Goal: Find specific page/section: Find specific page/section

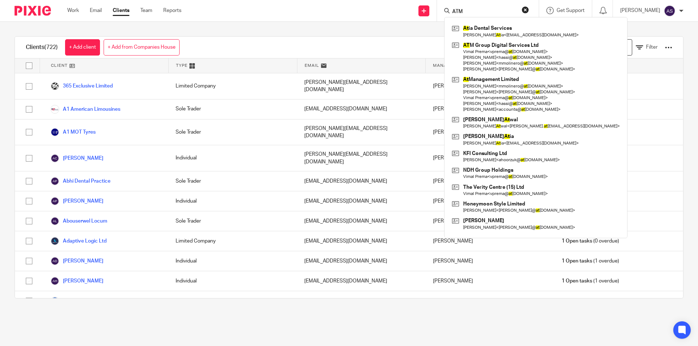
type input "ATM"
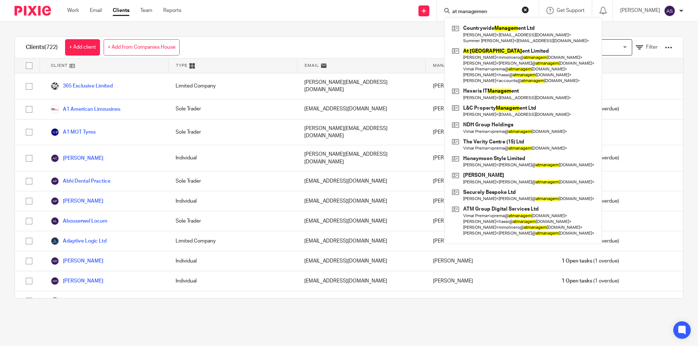
type input "at management"
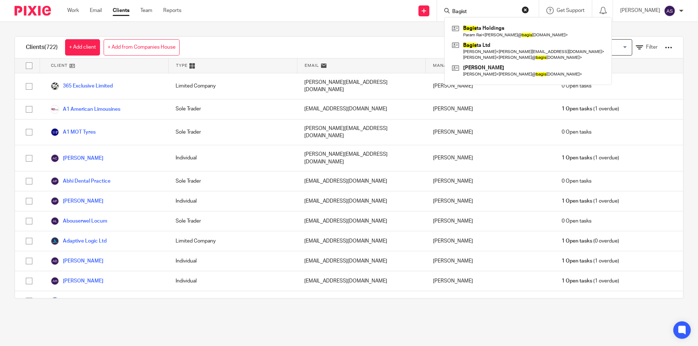
type input "Bagista"
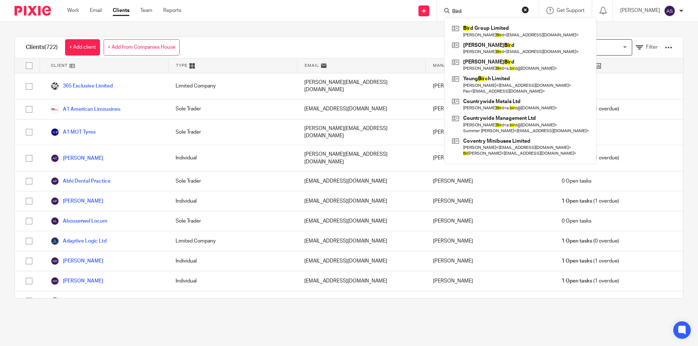
type input "Bird"
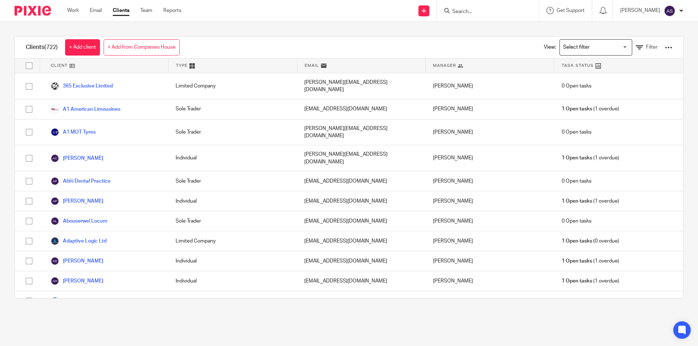
click at [514, 11] on input "Search" at bounding box center [483, 12] width 65 height 7
type input "Fone Booth"
type input "G H"
click at [492, 31] on link at bounding box center [511, 31] width 123 height 17
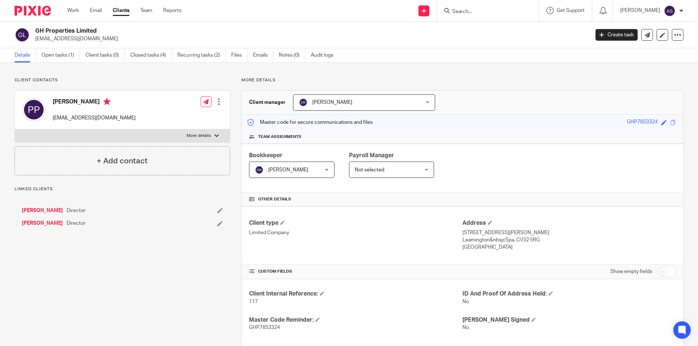
click at [74, 30] on h2 "GH Properties Limited" at bounding box center [254, 31] width 439 height 8
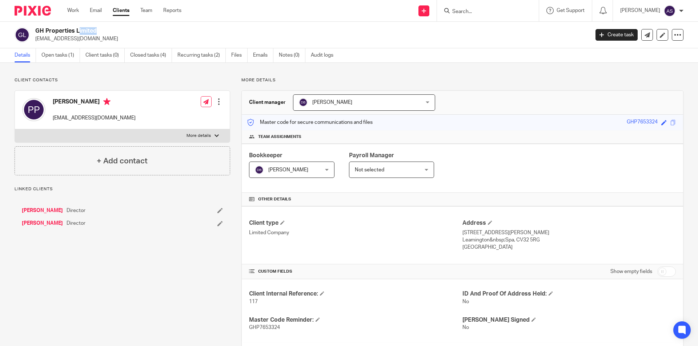
click at [74, 30] on h2 "GH Properties Limited" at bounding box center [254, 31] width 439 height 8
click at [467, 9] on input "Search" at bounding box center [483, 12] width 65 height 7
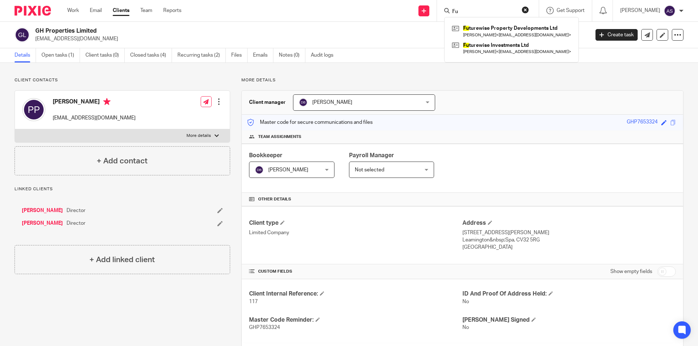
type input "Fu"
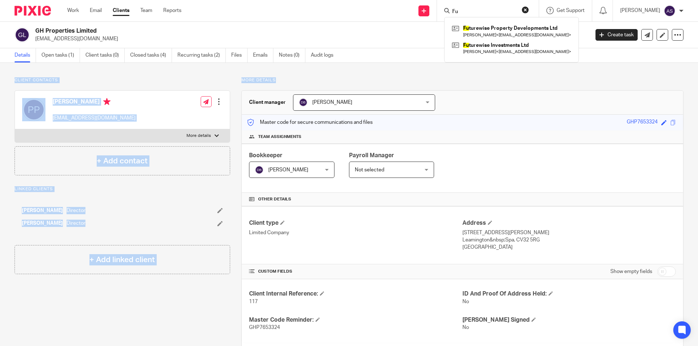
drag, startPoint x: 610, startPoint y: 61, endPoint x: 609, endPoint y: 72, distance: 10.2
click at [610, 67] on main "GH Properties Limited paulpahil@yahoo.co.uk Create task Update from Companies H…" at bounding box center [349, 173] width 698 height 346
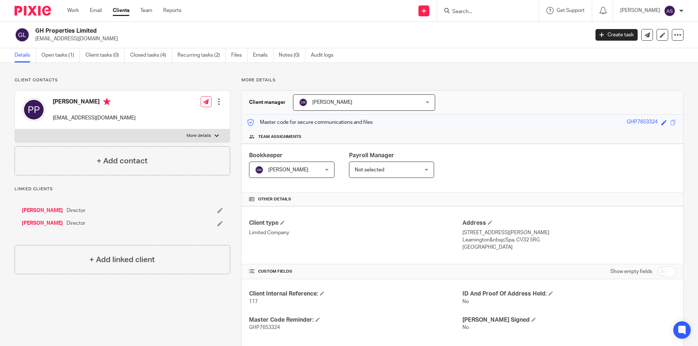
click at [508, 12] on input "Search" at bounding box center [483, 12] width 65 height 7
drag, startPoint x: 473, startPoint y: 11, endPoint x: 453, endPoint y: 5, distance: 21.2
click at [473, 11] on input "Search" at bounding box center [483, 12] width 65 height 7
click at [505, 11] on input "LTAZX" at bounding box center [483, 12] width 65 height 7
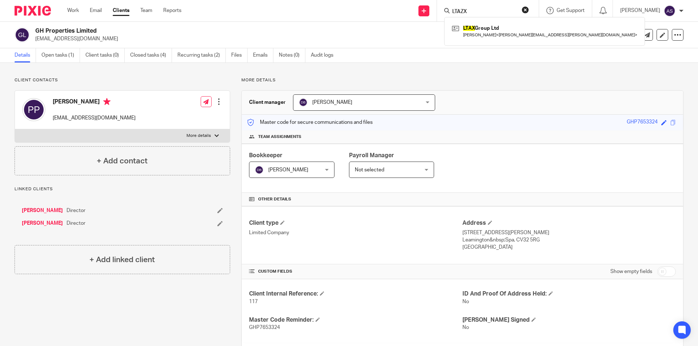
click at [505, 11] on input "LTAZX" at bounding box center [483, 12] width 65 height 7
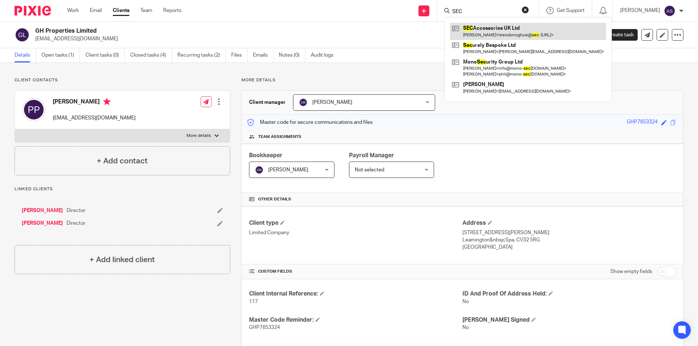
type input "SEC"
click at [496, 34] on link at bounding box center [528, 31] width 156 height 17
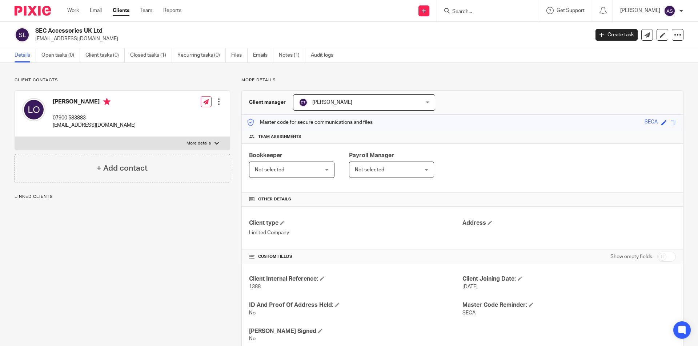
click at [61, 32] on h2 "SEC Accessories UK Ltd" at bounding box center [254, 31] width 439 height 8
copy div "SEC Accessories UK Ltd"
click at [504, 12] on input "Search" at bounding box center [483, 12] width 65 height 7
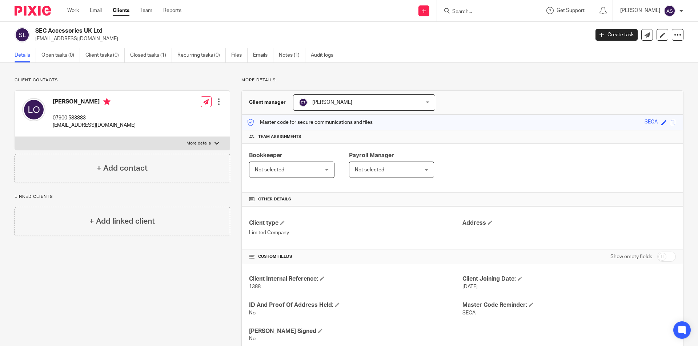
click at [504, 12] on input "Search" at bounding box center [483, 12] width 65 height 7
type input "shanthu"
click at [510, 23] on div "Shanthi Limited Manpreet Grewal < msgrewal86@googlemail.com >" at bounding box center [511, 31] width 134 height 28
click at [517, 33] on link at bounding box center [511, 31] width 123 height 17
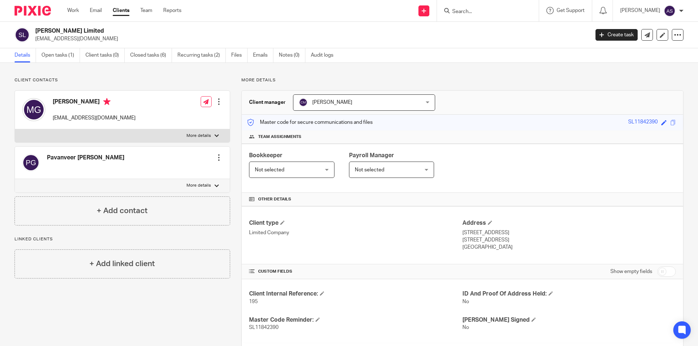
click at [507, 9] on input "Search" at bounding box center [483, 12] width 65 height 7
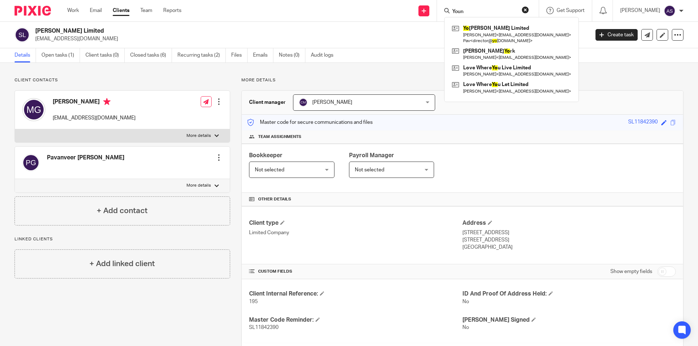
type input "Young"
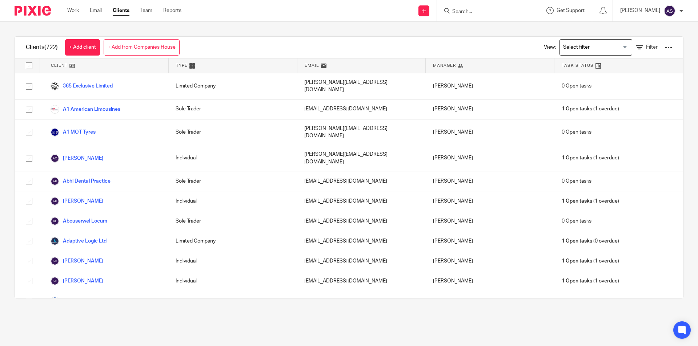
drag, startPoint x: 0, startPoint y: 0, endPoint x: 480, endPoint y: 10, distance: 479.7
click at [480, 10] on input "Search" at bounding box center [483, 12] width 65 height 7
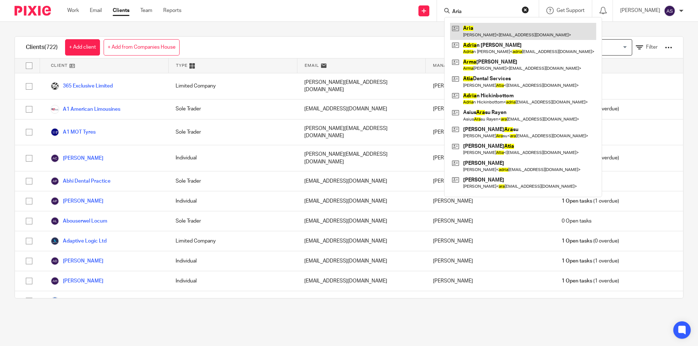
type input "Aria"
click at [502, 31] on link at bounding box center [523, 31] width 146 height 17
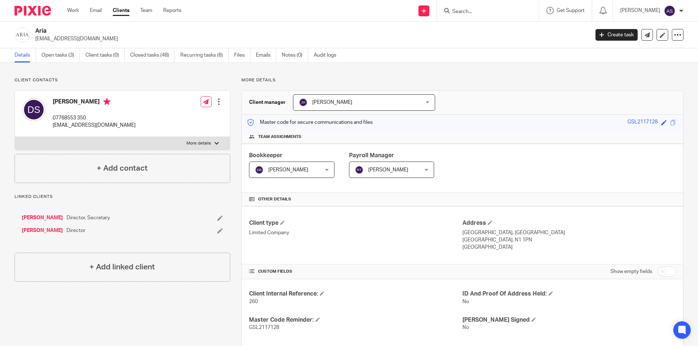
click at [45, 31] on h2 "Aria" at bounding box center [254, 31] width 439 height 8
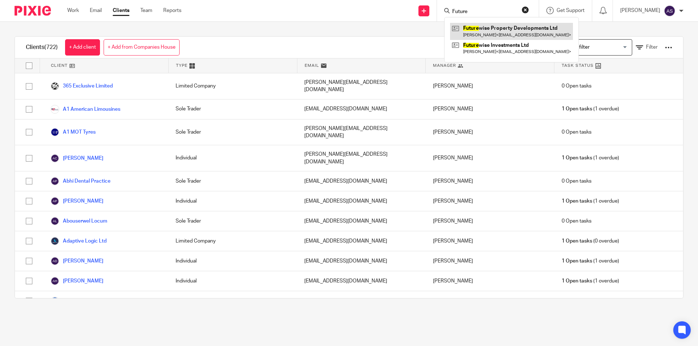
type input "Future"
click at [507, 37] on link at bounding box center [511, 31] width 123 height 17
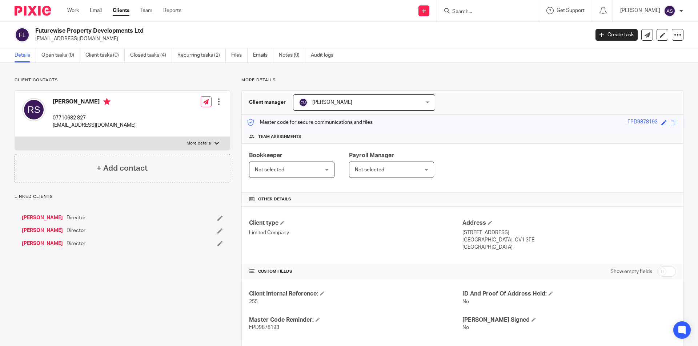
click at [105, 30] on h2 "Futurewise Property Developments Ltd" at bounding box center [254, 31] width 439 height 8
drag, startPoint x: 105, startPoint y: 30, endPoint x: 24, endPoint y: 32, distance: 81.8
click at [103, 29] on h2 "Futurewise Property Developments Ltd" at bounding box center [254, 31] width 439 height 8
copy div "Futurewise Property Developments Ltd"
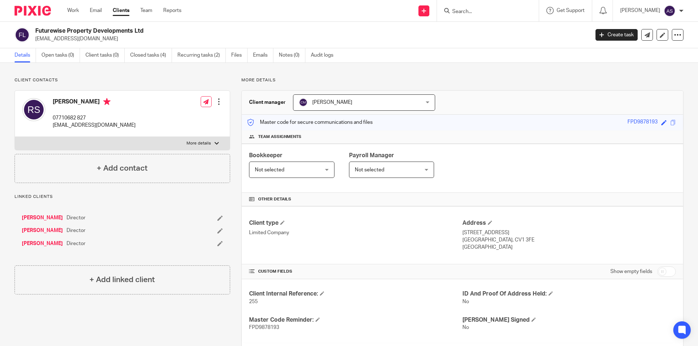
click at [484, 7] on form at bounding box center [489, 10] width 77 height 9
click at [484, 11] on input "Search" at bounding box center [483, 12] width 65 height 7
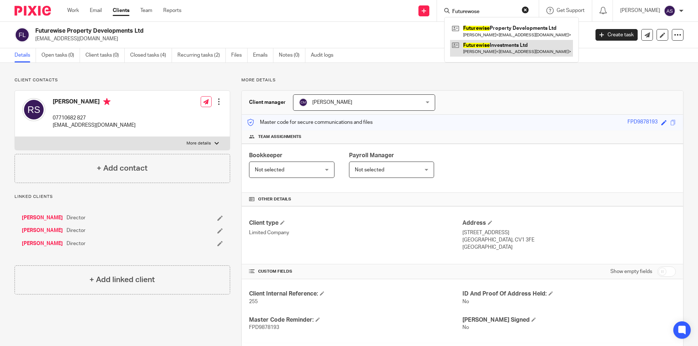
type input "Futurewose"
click at [500, 44] on link at bounding box center [511, 48] width 123 height 17
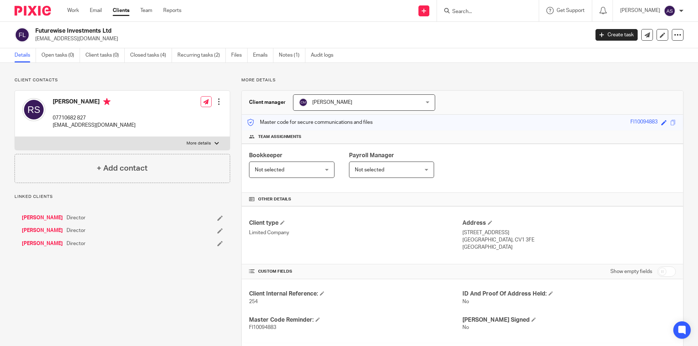
click at [81, 31] on h2 "Futurewise Investments Ltd" at bounding box center [254, 31] width 439 height 8
copy div "Futurewise Investments Ltd"
click at [486, 8] on form at bounding box center [489, 10] width 77 height 9
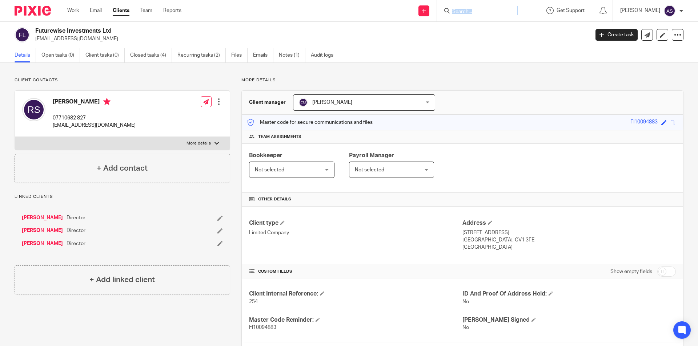
click at [486, 8] on form at bounding box center [489, 10] width 77 height 9
click at [486, 9] on input "Search" at bounding box center [483, 12] width 65 height 7
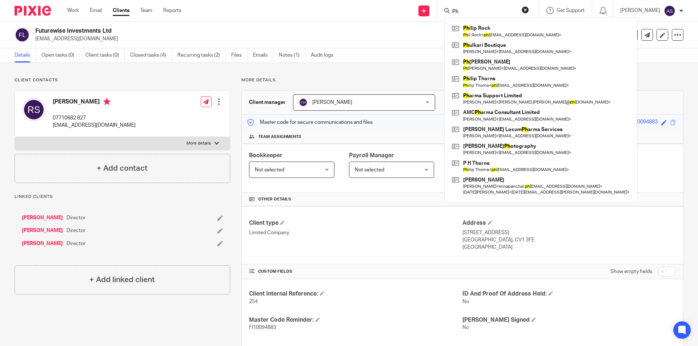
type input "P"
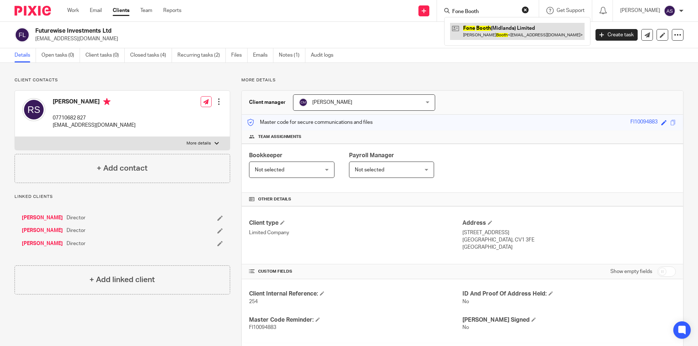
type input "Fone Booth"
click at [496, 31] on link at bounding box center [517, 31] width 134 height 17
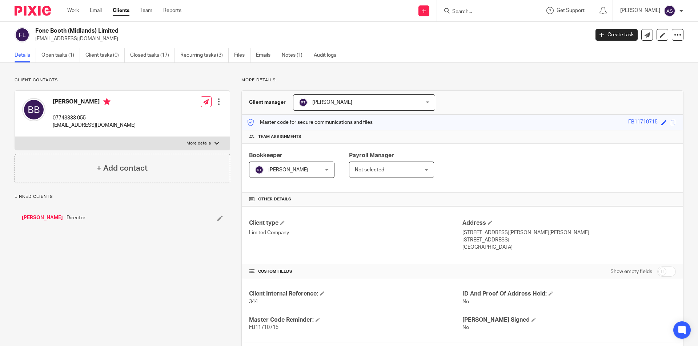
click at [55, 218] on link "[PERSON_NAME]" at bounding box center [42, 217] width 41 height 7
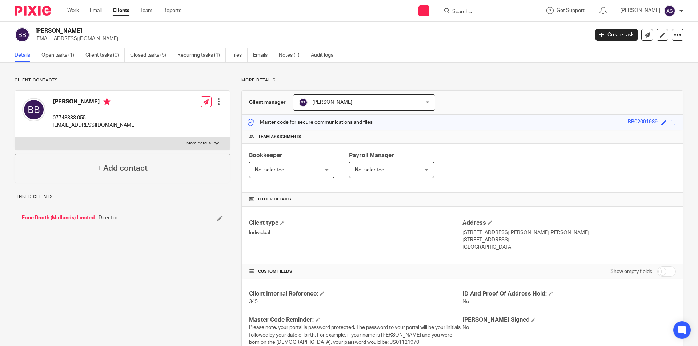
click at [55, 218] on link "Fone Booth (Midlands) Limited" at bounding box center [58, 217] width 73 height 7
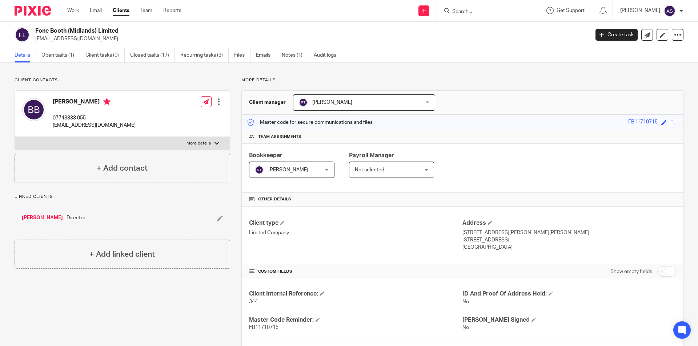
click at [476, 15] on form at bounding box center [489, 10] width 77 height 9
click at [476, 14] on input "Search" at bounding box center [483, 12] width 65 height 7
click at [475, 11] on input "Search" at bounding box center [483, 12] width 65 height 7
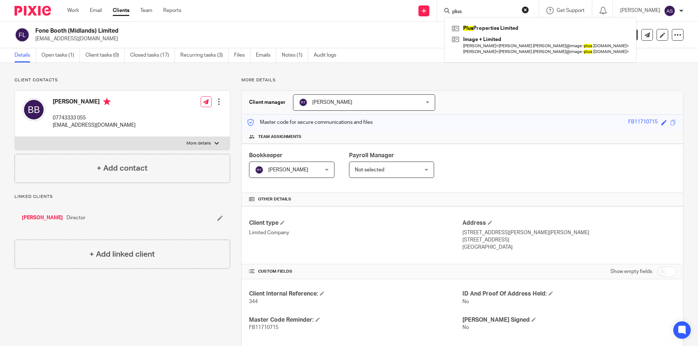
type input "plus"
click at [488, 22] on div "Plus Properties Limited Image + Limited Alan Hartin < alan.hartin@image- plus .…" at bounding box center [540, 39] width 192 height 45
click at [490, 25] on link at bounding box center [540, 28] width 181 height 11
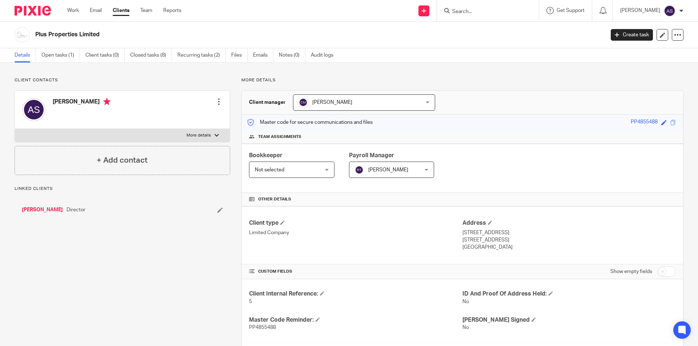
click at [73, 37] on h2 "Plus Properties Limited" at bounding box center [260, 35] width 451 height 8
copy main "Plus Properties Limited Create task Update from Companies House Export data Mer…"
click at [468, 14] on input "Search" at bounding box center [483, 12] width 65 height 7
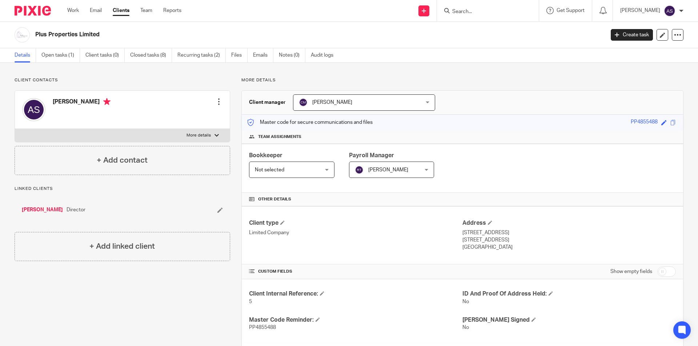
drag, startPoint x: 468, startPoint y: 14, endPoint x: 472, endPoint y: 11, distance: 4.4
click at [469, 13] on input "Search" at bounding box center [483, 12] width 65 height 7
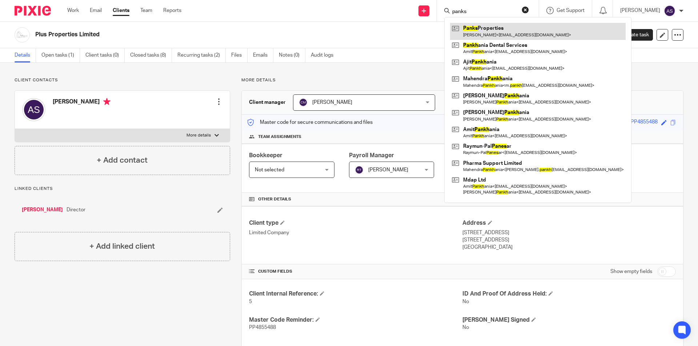
type input "panks"
click at [503, 37] on link at bounding box center [538, 31] width 176 height 17
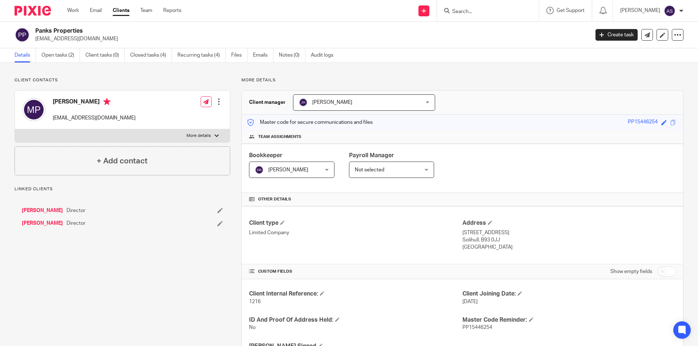
click at [61, 31] on h2 "Panks Properties" at bounding box center [254, 31] width 439 height 8
copy div "Panks Properties"
click at [475, 11] on input "Search" at bounding box center [483, 12] width 65 height 7
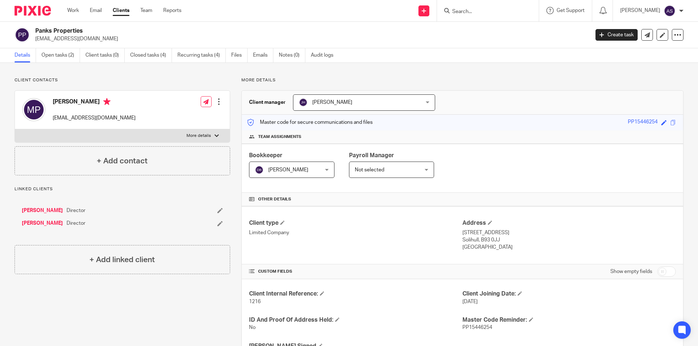
click at [475, 11] on input "Search" at bounding box center [483, 12] width 65 height 7
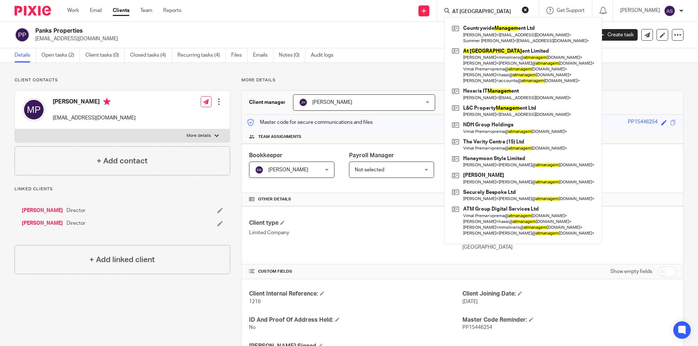
type input "AT [GEOGRAPHIC_DATA]"
